Goal: Task Accomplishment & Management: Manage account settings

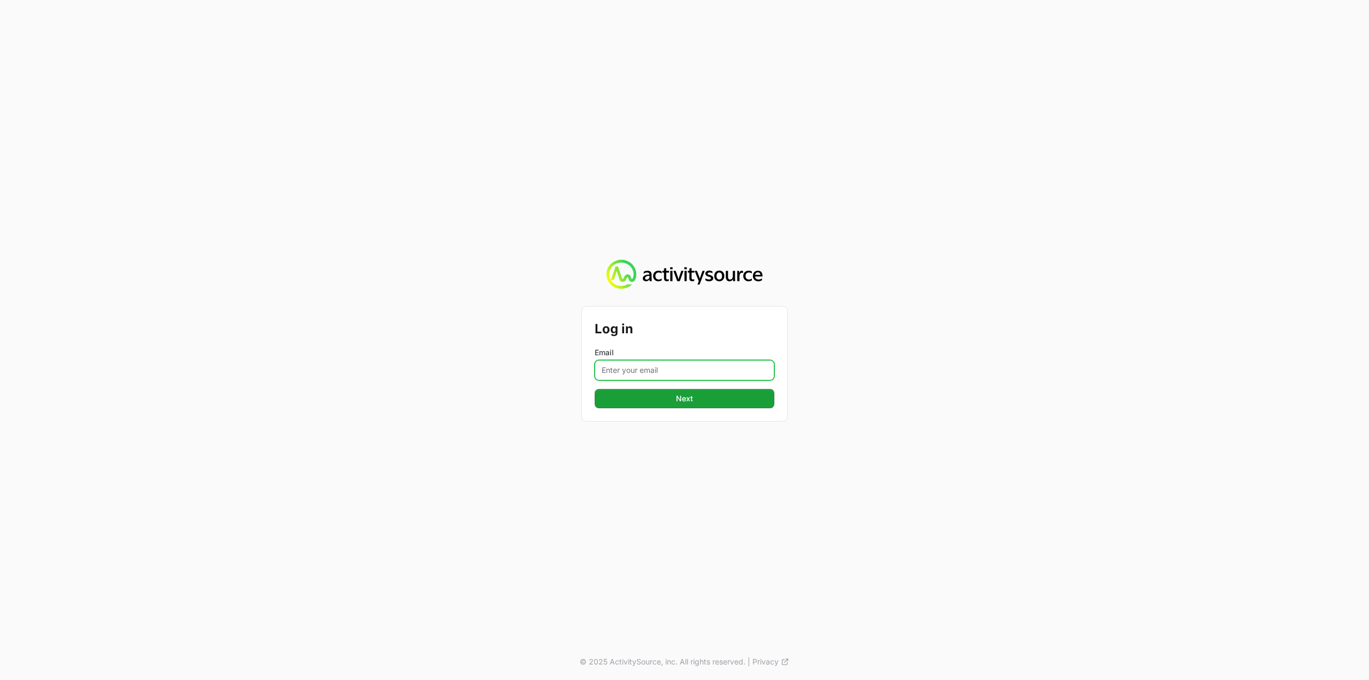
click at [664, 365] on input "Email" at bounding box center [685, 370] width 180 height 20
type input "Mustafa.larki@nextgen.group"
click at [704, 401] on span "Next" at bounding box center [684, 398] width 167 height 13
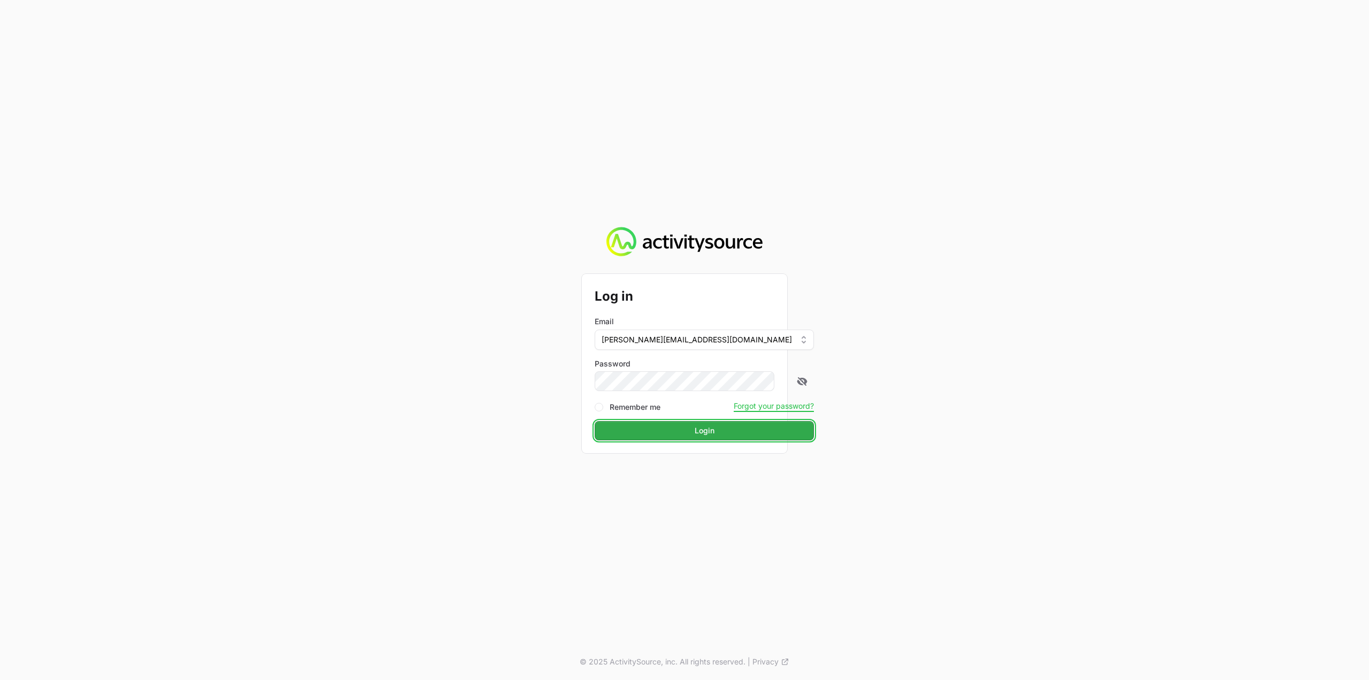
click at [670, 434] on span "Login" at bounding box center [704, 430] width 206 height 13
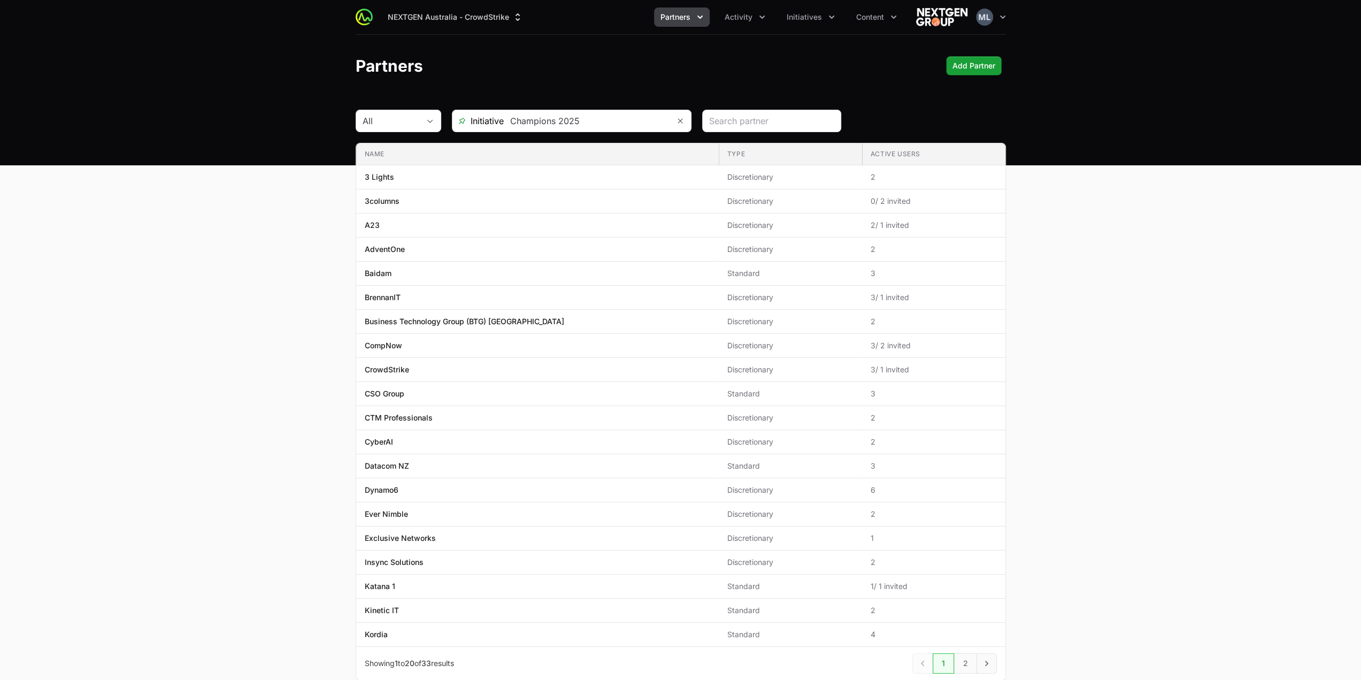
click at [1134, 310] on main "All Initiative Champions 2025 Name Type Active Users Name 3 Lights Type Discret…" at bounding box center [680, 408] width 1361 height 596
click at [761, 20] on icon "Activity menu" at bounding box center [762, 17] width 11 height 11
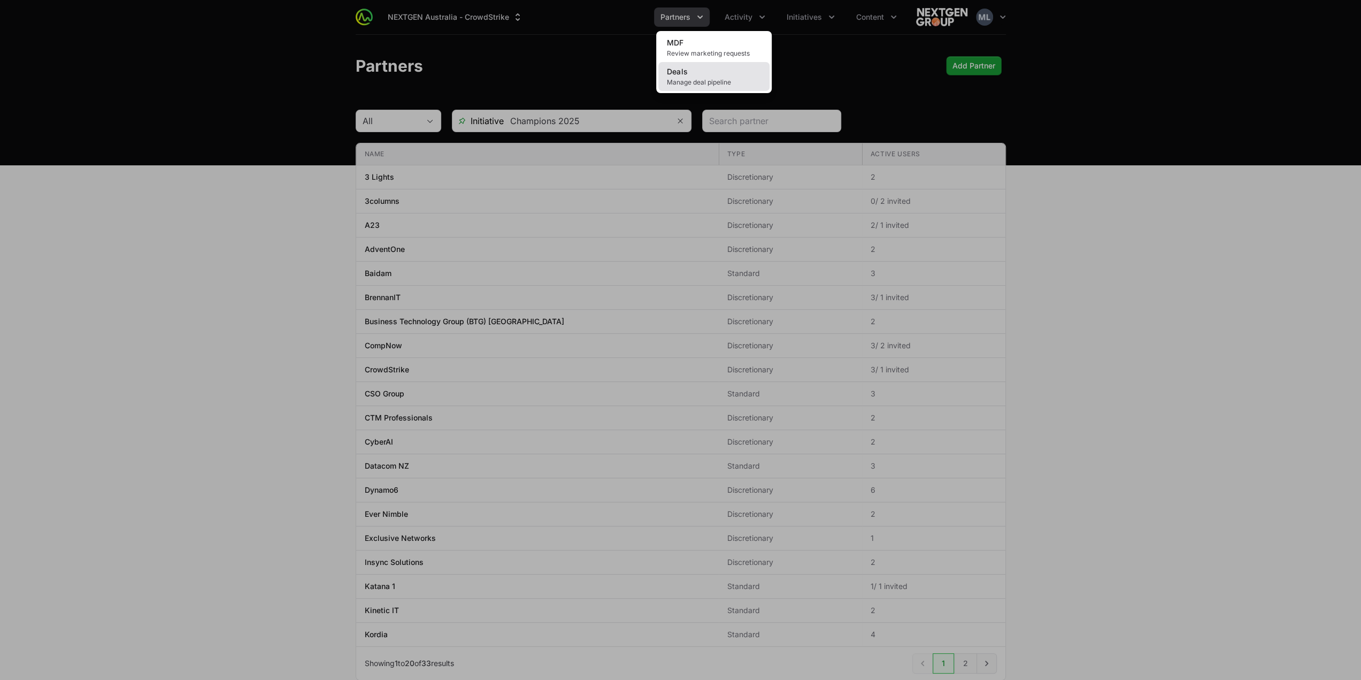
click at [705, 73] on link "Deals Manage deal pipeline" at bounding box center [713, 76] width 111 height 29
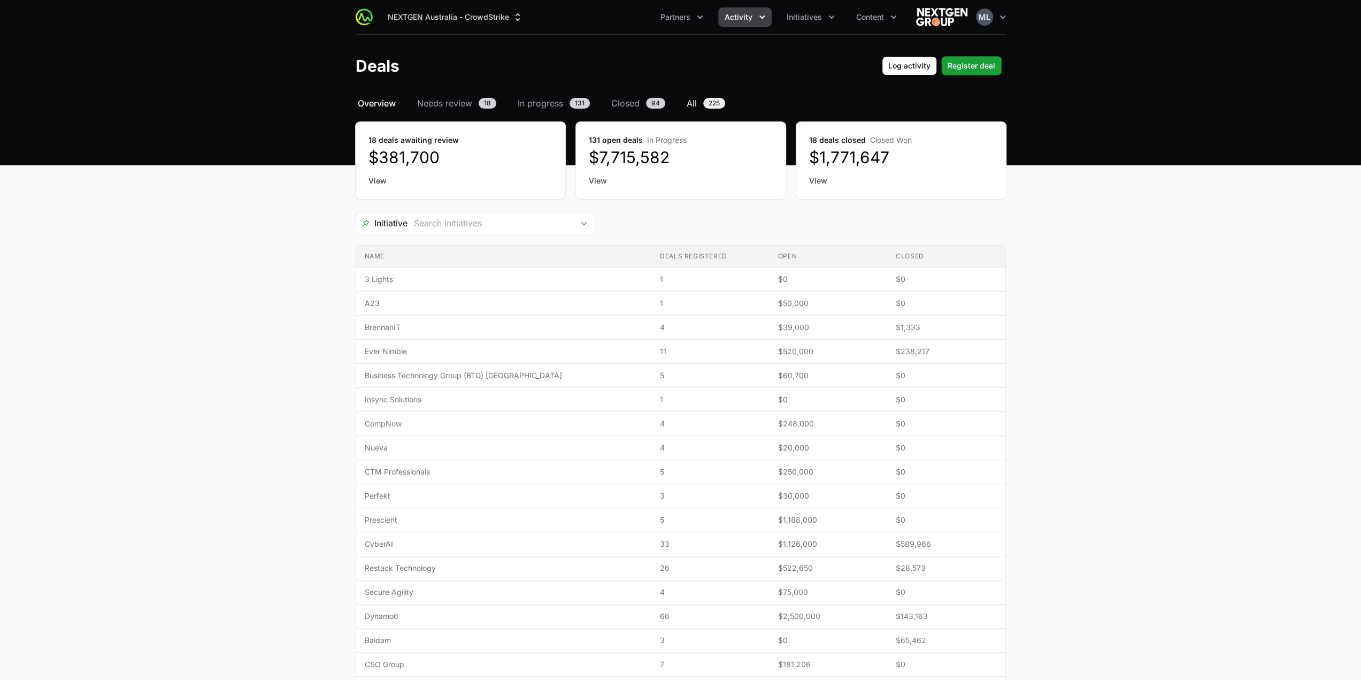
click at [718, 102] on span "225" at bounding box center [714, 103] width 22 height 11
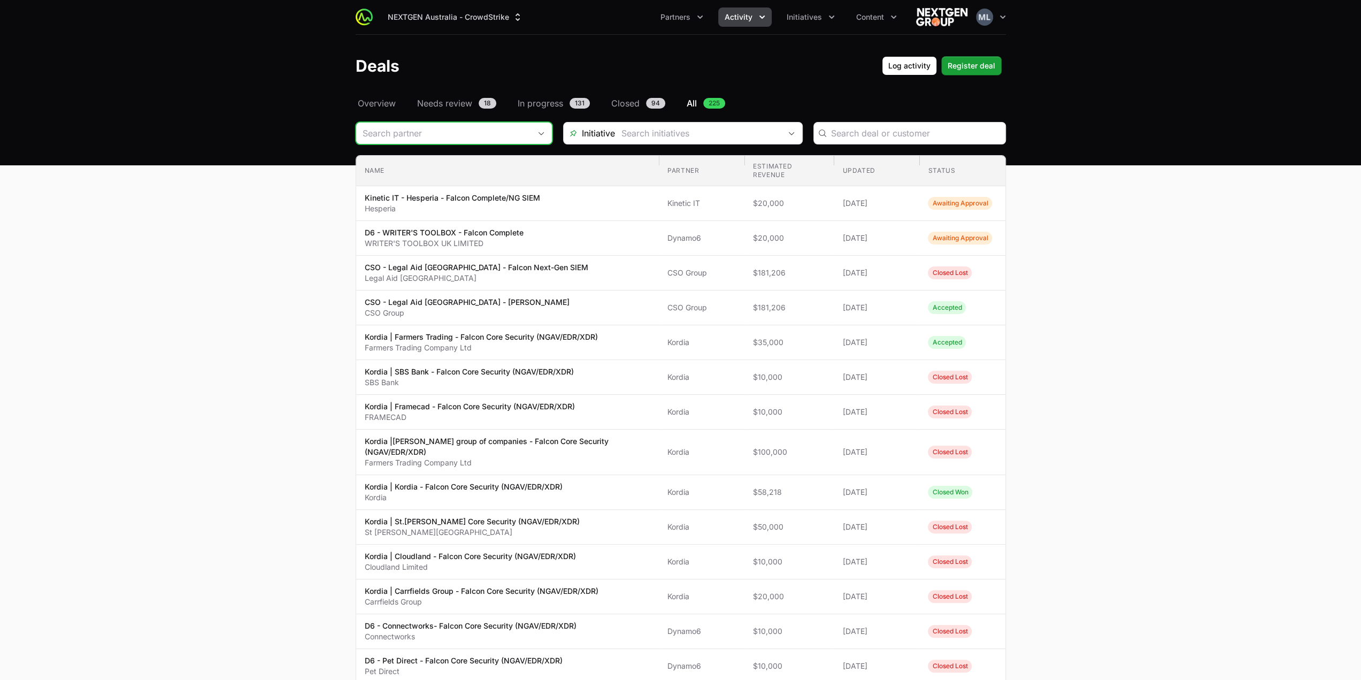
click at [425, 142] on input "Deals Filters" at bounding box center [443, 132] width 174 height 21
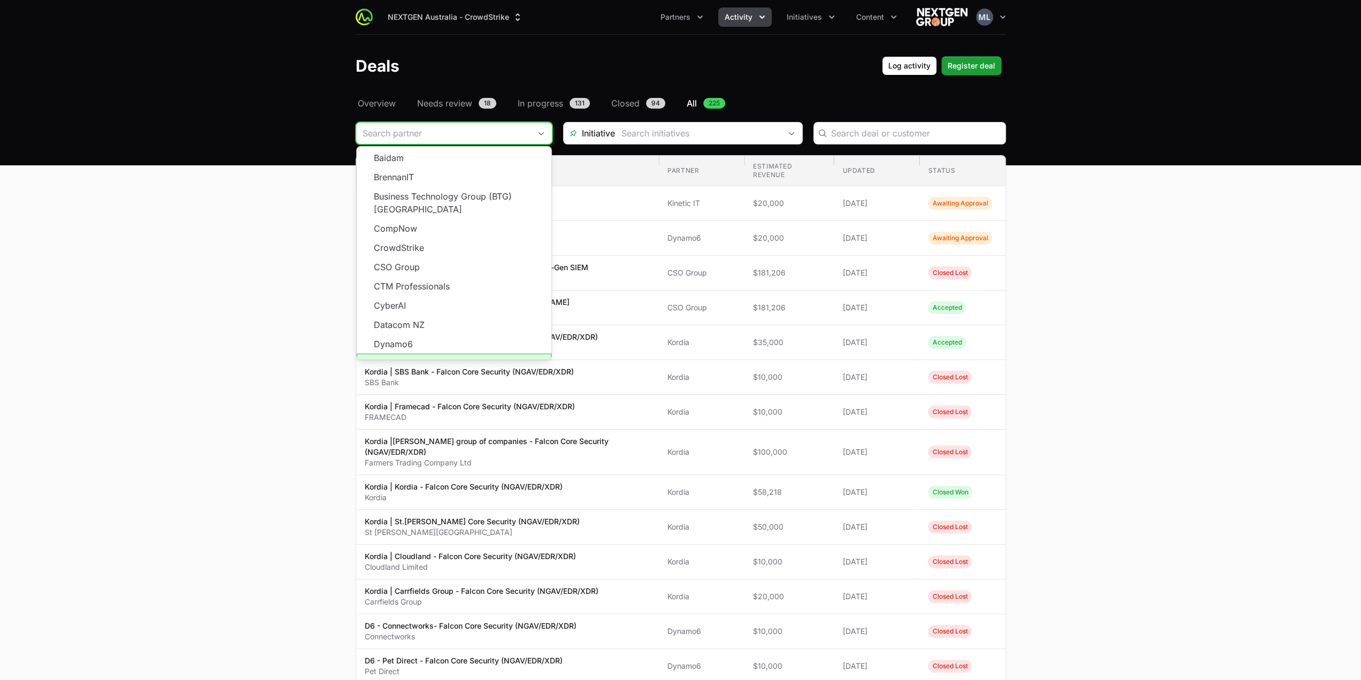
scroll to position [192, 0]
click at [425, 334] on li "Kordia" at bounding box center [454, 343] width 195 height 19
type input "Kordia"
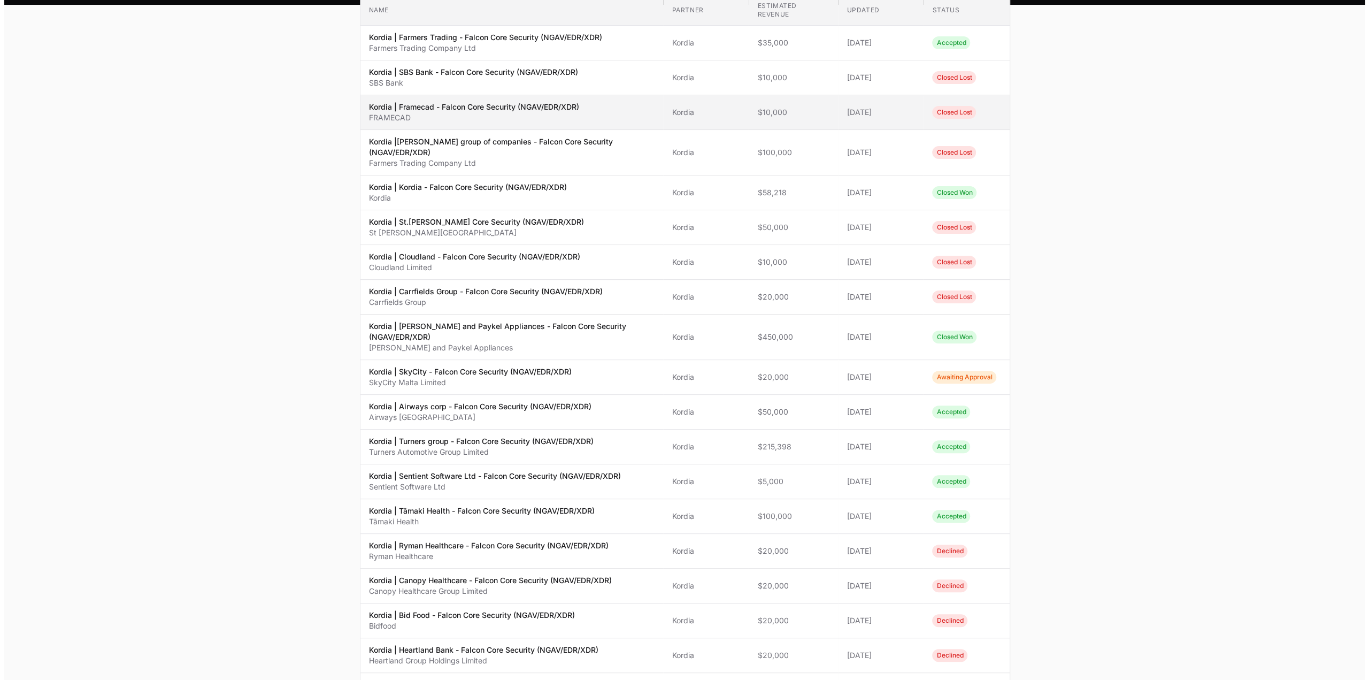
scroll to position [269, 0]
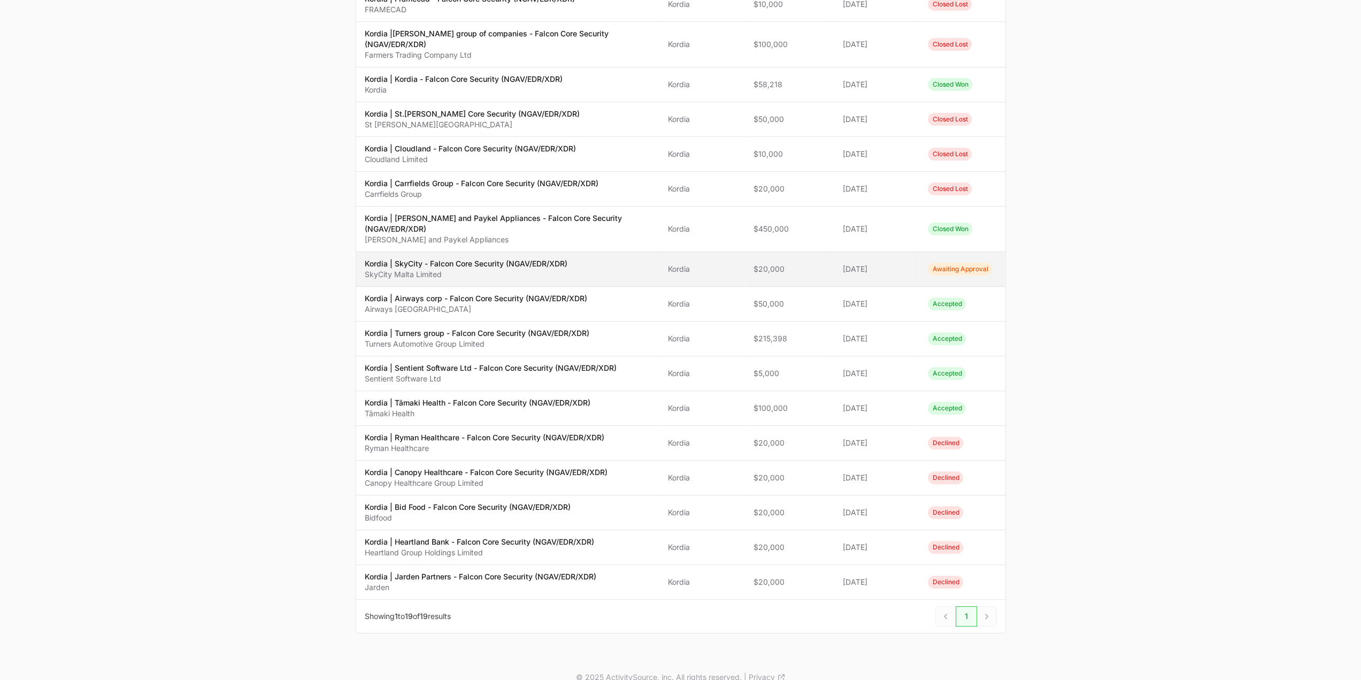
click at [478, 269] on p "SkyCity Malta Limited" at bounding box center [466, 274] width 203 height 11
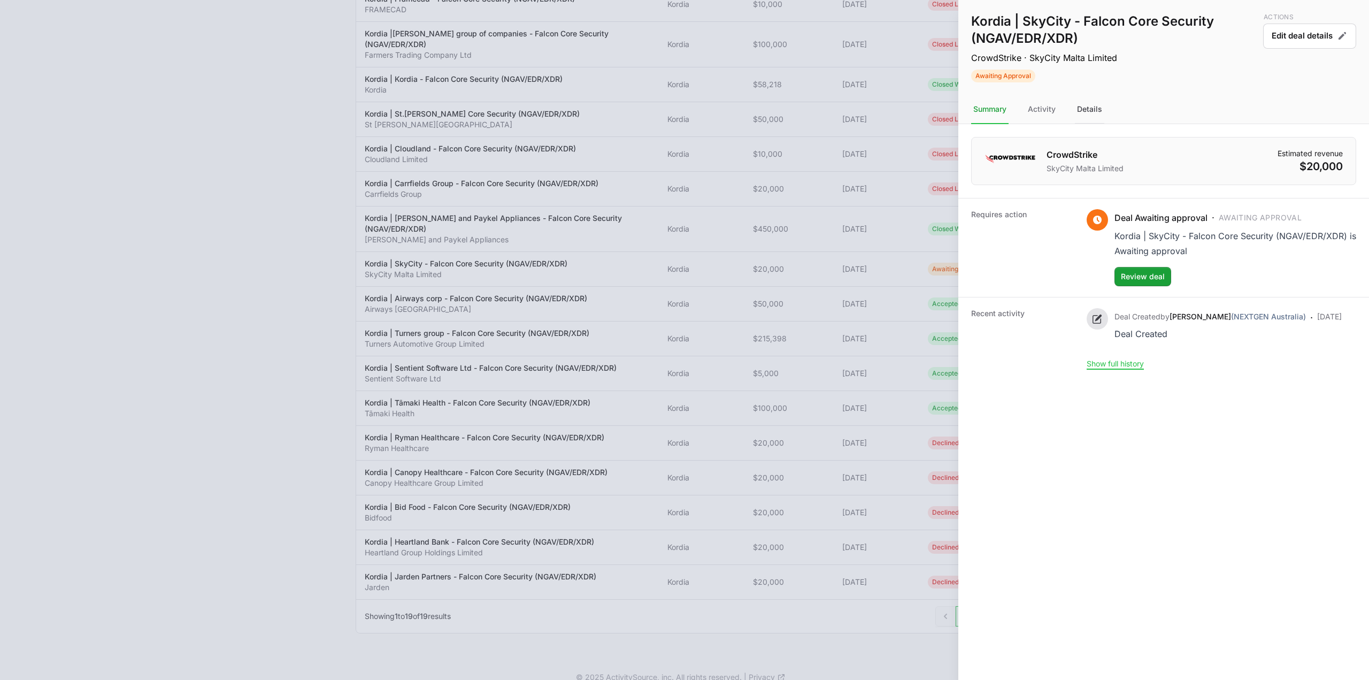
click at [1091, 106] on div "Details" at bounding box center [1089, 109] width 29 height 29
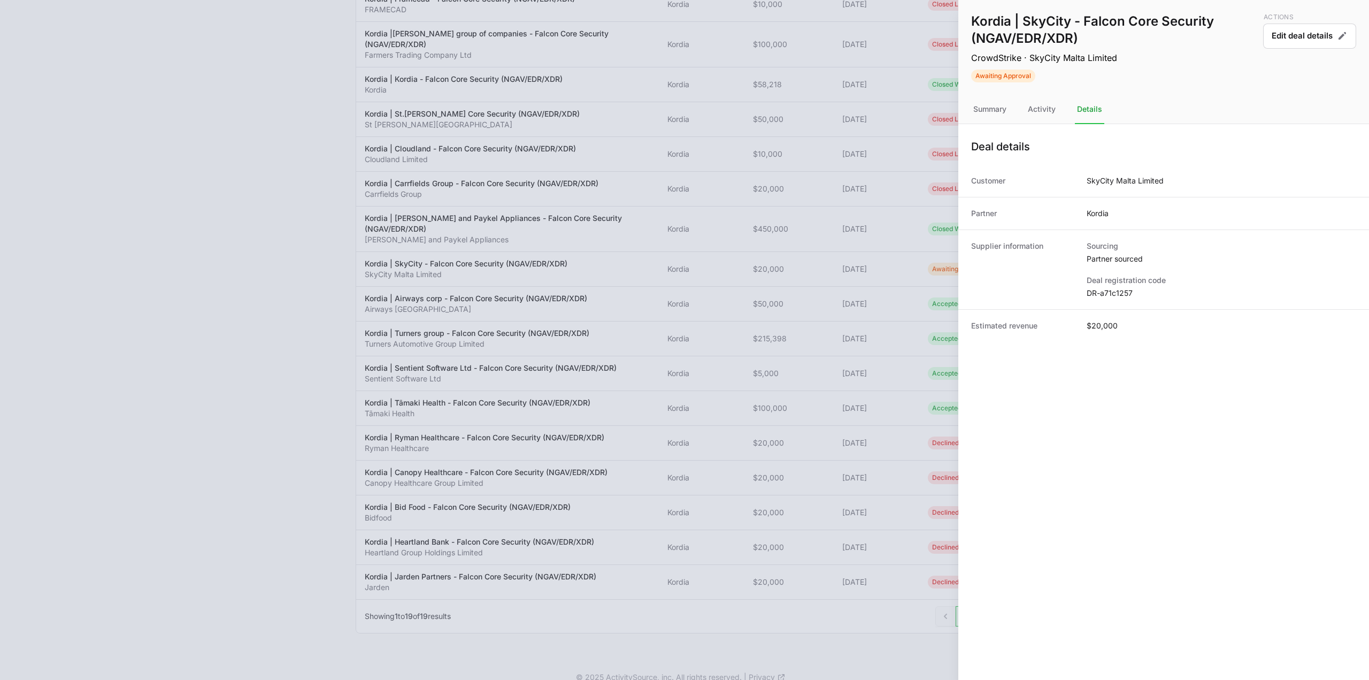
click at [1131, 290] on dd "DR-a71c1257" at bounding box center [1222, 293] width 270 height 11
copy dl "DR-a71c1257"
click at [1301, 31] on button "Edit deal details" at bounding box center [1310, 36] width 93 height 25
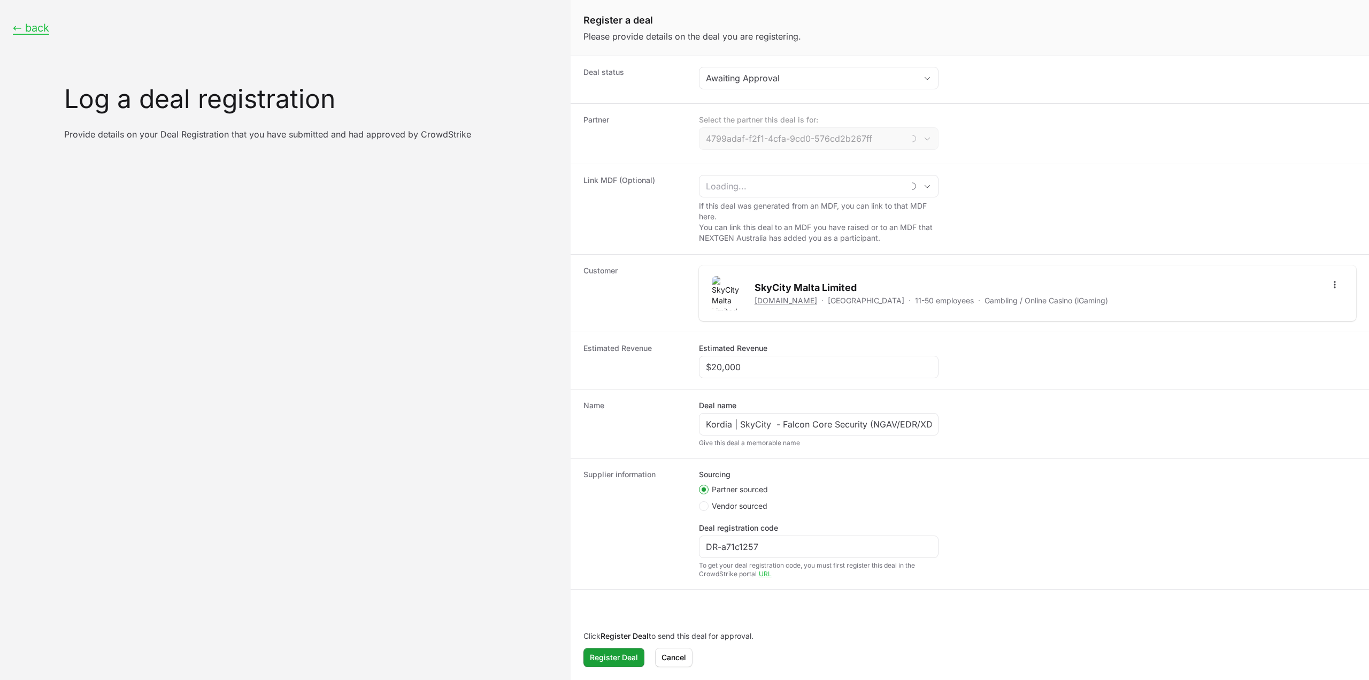
type input "Kordia"
click at [809, 74] on div "Awaiting Approval" at bounding box center [811, 78] width 211 height 13
drag, startPoint x: 754, startPoint y: 121, endPoint x: 662, endPoint y: 157, distance: 98.5
click at [662, 157] on dl "Deal status Awaiting Approval Draft Accepted Partner Select the partner this de…" at bounding box center [970, 322] width 799 height 533
click at [662, 157] on div "Partner Select the partner this deal is for: Kordia" at bounding box center [970, 133] width 799 height 60
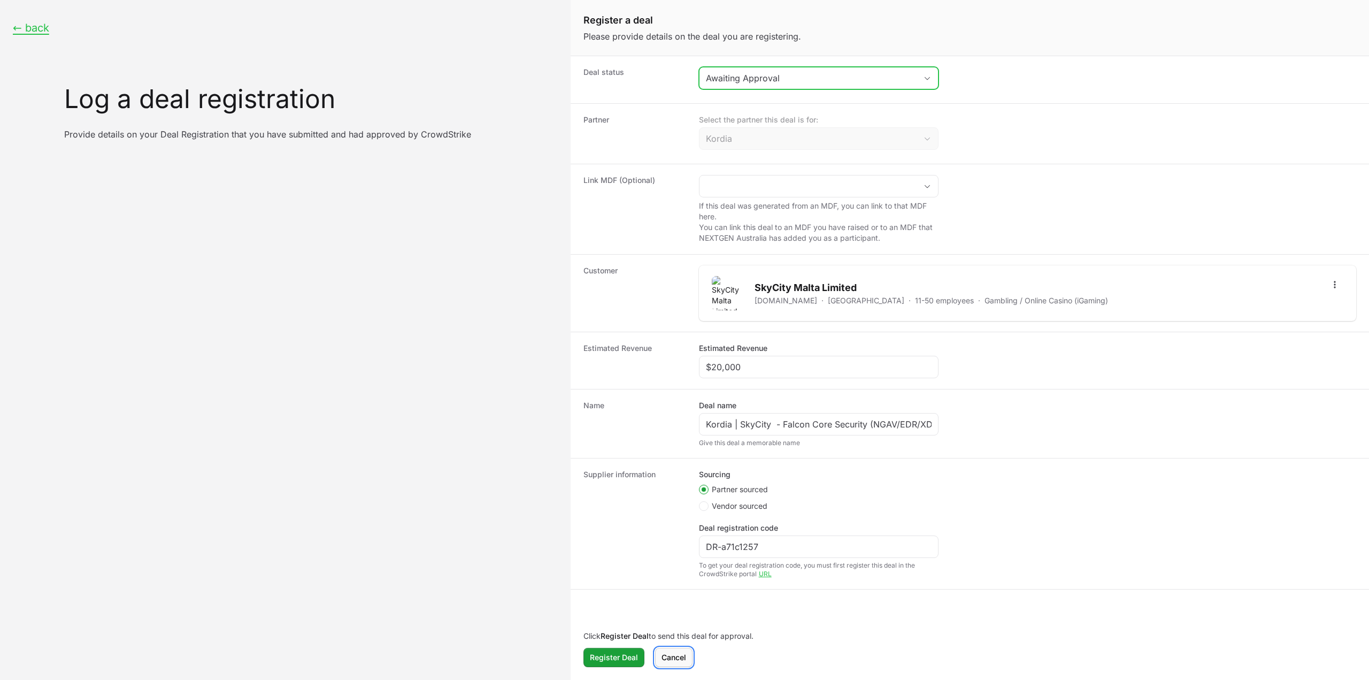
click at [676, 660] on span "Cancel" at bounding box center [674, 657] width 25 height 13
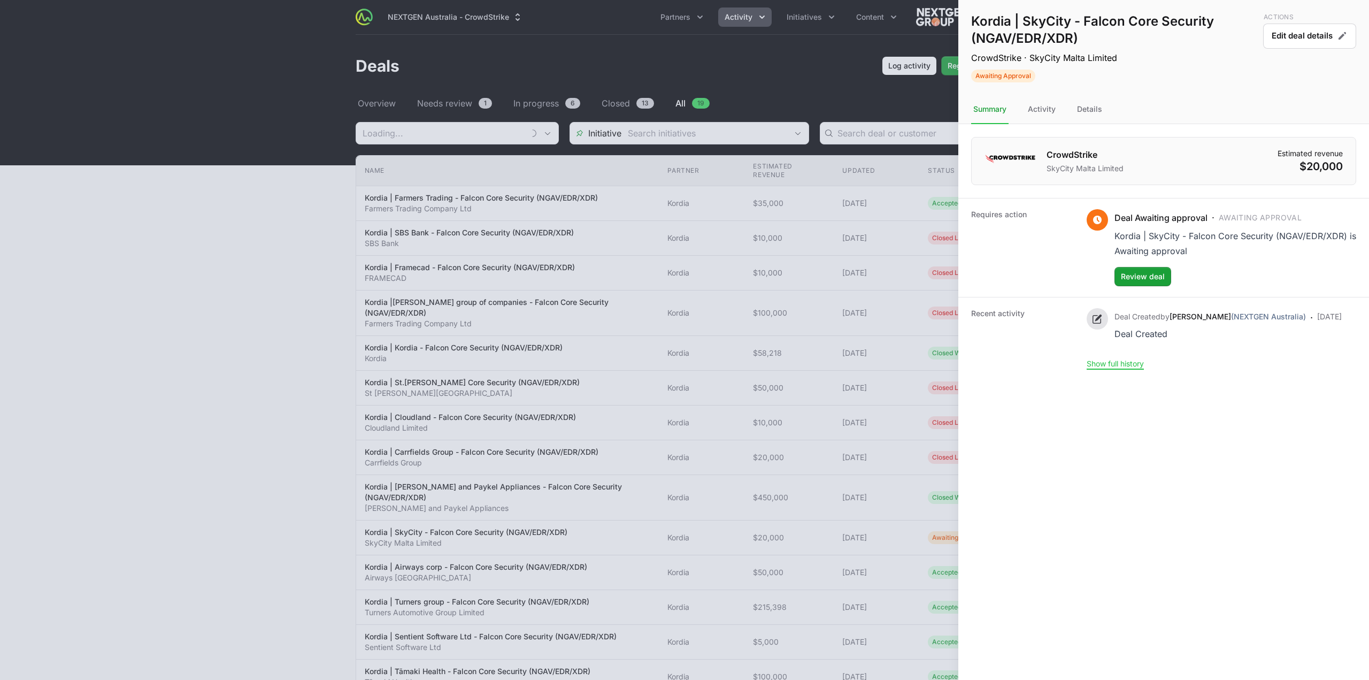
type input "Kordia"
click at [1159, 276] on span "Review deal" at bounding box center [1143, 276] width 44 height 13
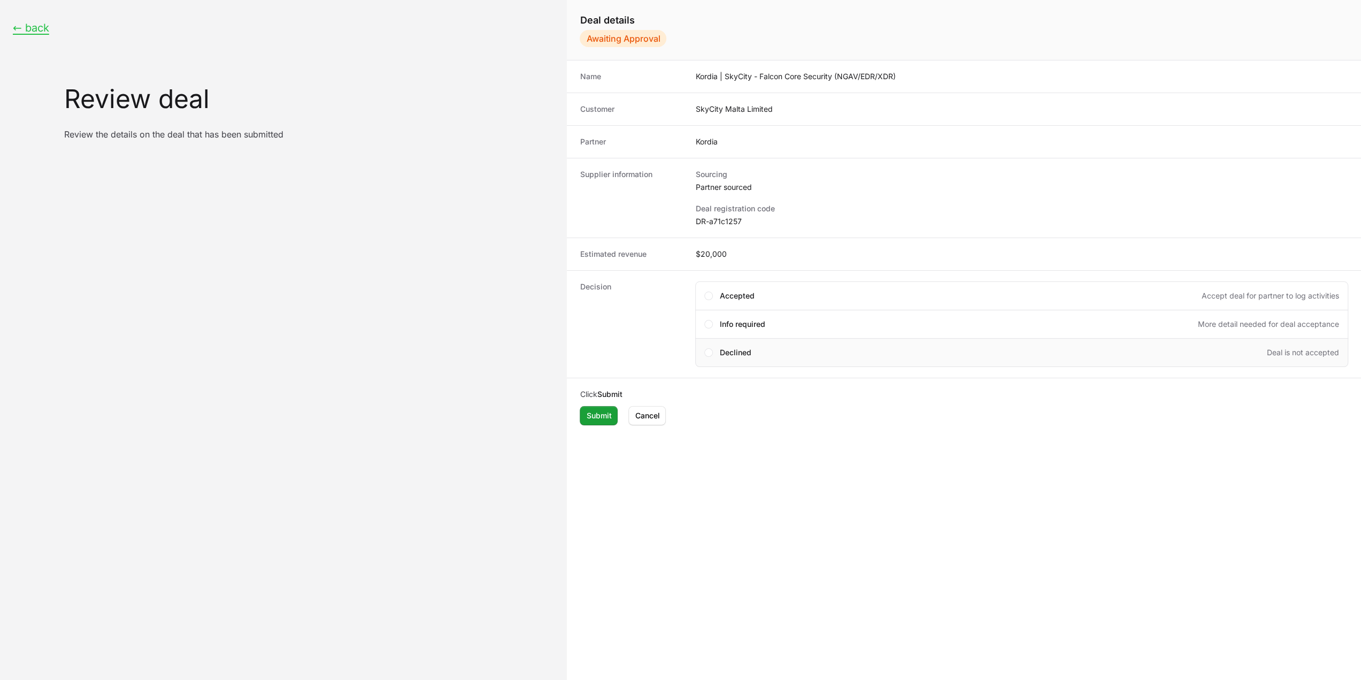
click at [751, 353] on span "Declined" at bounding box center [735, 352] width 32 height 11
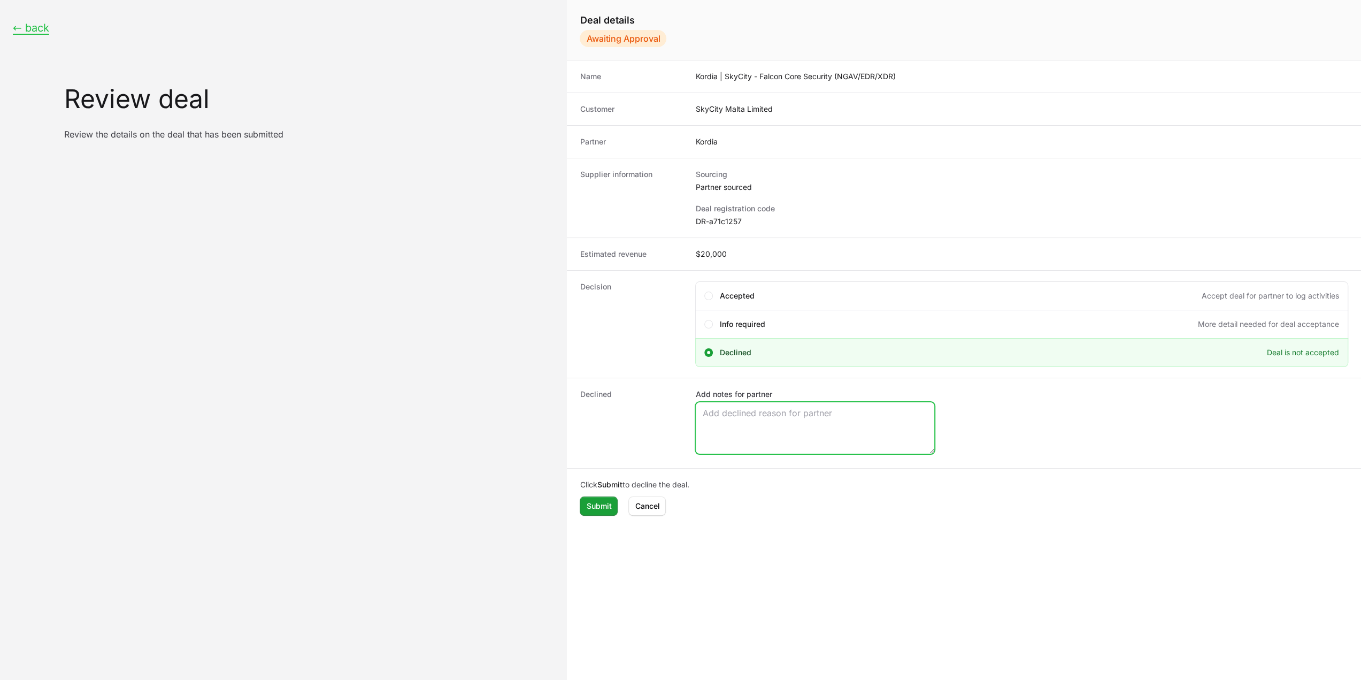
click at [770, 416] on textarea "Add notes for partner" at bounding box center [815, 427] width 239 height 51
click at [742, 403] on textarea "Add notes for partner" at bounding box center [815, 427] width 239 height 51
type textarea "Conflicting existing opp."
click at [596, 504] on span "Submit" at bounding box center [598, 506] width 25 height 13
